Goal: Transaction & Acquisition: Purchase product/service

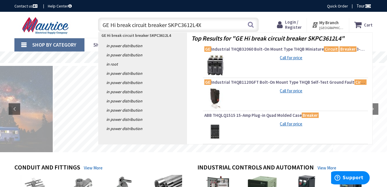
type input "GE Hi break circuit breaker SKPC3612L4XX"
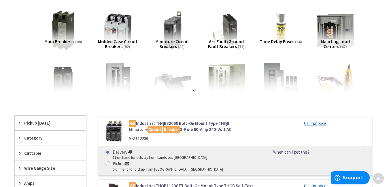
scroll to position [87, 0]
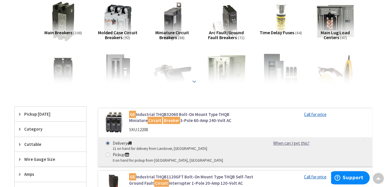
click at [194, 82] on strong at bounding box center [194, 81] width 7 height 6
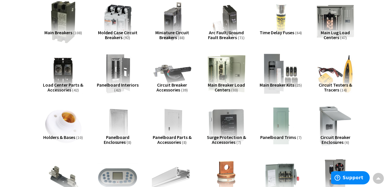
click at [65, 24] on img at bounding box center [63, 21] width 45 height 45
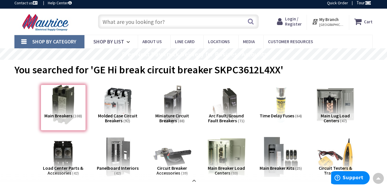
scroll to position [0, 0]
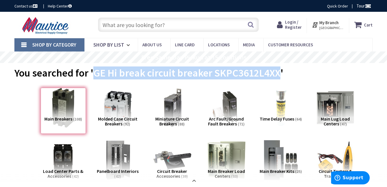
drag, startPoint x: 94, startPoint y: 71, endPoint x: 281, endPoint y: 74, distance: 187.2
click at [281, 74] on span "You searched for 'GE Hi break circuit breaker SKPC3612L4XX'" at bounding box center [148, 73] width 269 height 13
copy span "GE Hi break circuit breaker SKPC3612L4XX"
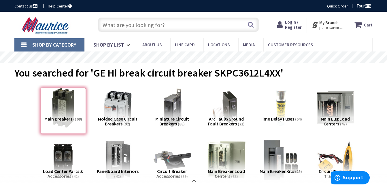
click at [105, 23] on input "text" at bounding box center [178, 25] width 161 height 14
paste input "GE Hi break circuit breaker SKPC3612L4XX"
type input "GE Hi break circuit breaker SKPC3612L4XX"
